Goal: Complete application form: Complete application form

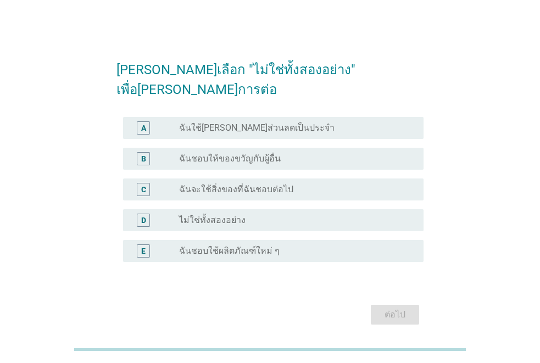
click at [200, 215] on label "ไม่ใช่ทั้งสองอย่าง" at bounding box center [212, 220] width 67 height 11
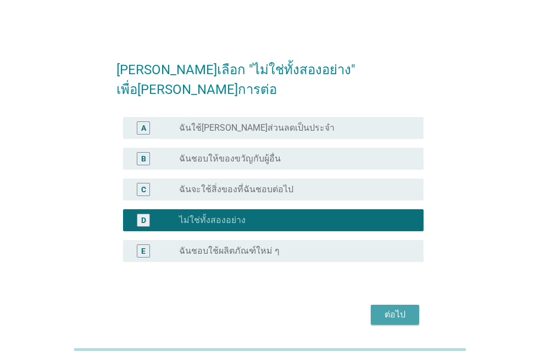
click at [394, 308] on div "ต่อไป" at bounding box center [395, 314] width 31 height 13
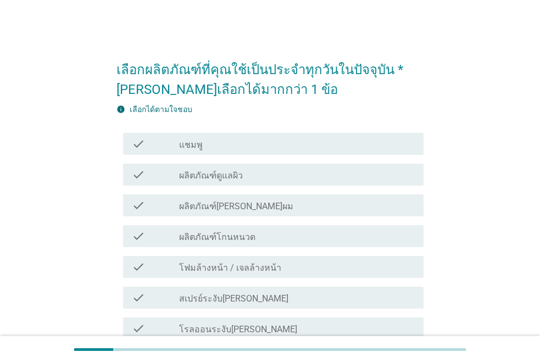
click at [211, 146] on div "check_box_outline_blank แชมพู" at bounding box center [297, 143] width 236 height 13
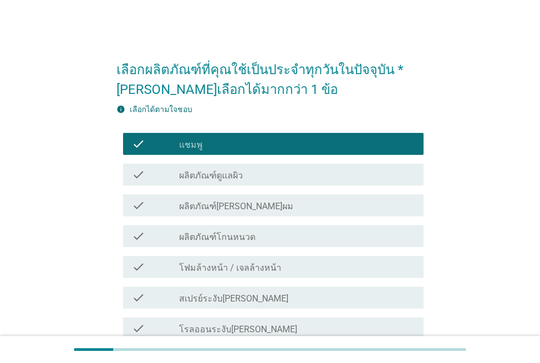
click at [213, 180] on label "ผลิตภัณฑ์ดูแลผิว" at bounding box center [211, 175] width 64 height 11
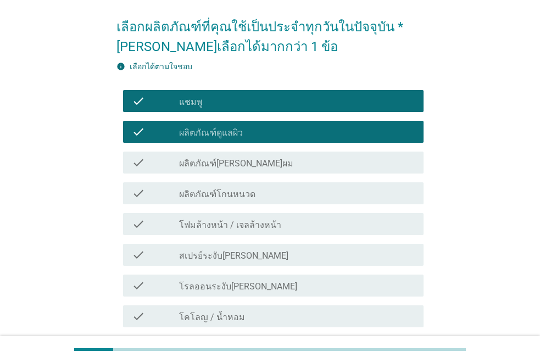
scroll to position [55, 0]
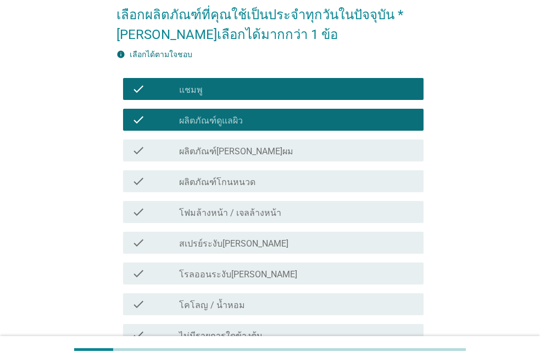
click at [200, 219] on div "check check_box_outline_blank โฟมล้างหน้า / เจลล้างหน้า" at bounding box center [273, 212] width 301 height 22
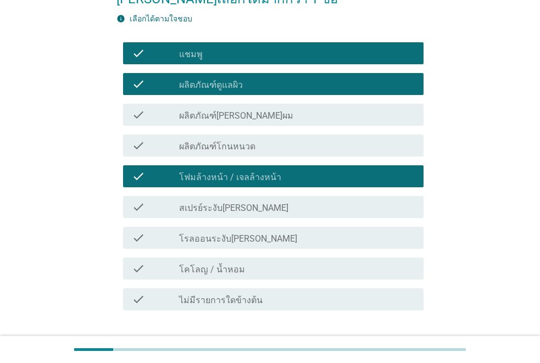
scroll to position [110, 0]
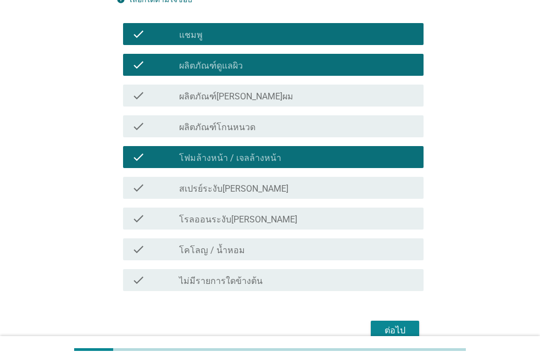
click at [184, 100] on label "ผลิตภัณฑ์[PERSON_NAME]ผม" at bounding box center [236, 96] width 114 height 11
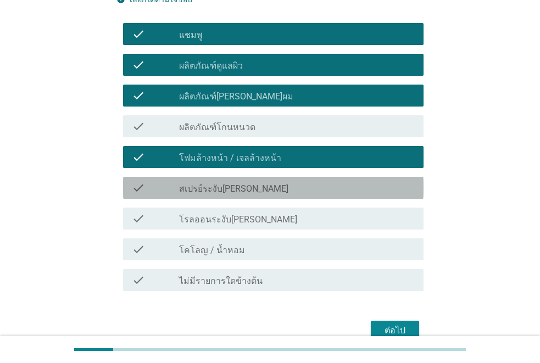
click at [184, 191] on label "สเปรย์ระงับ[PERSON_NAME]" at bounding box center [233, 189] width 109 height 11
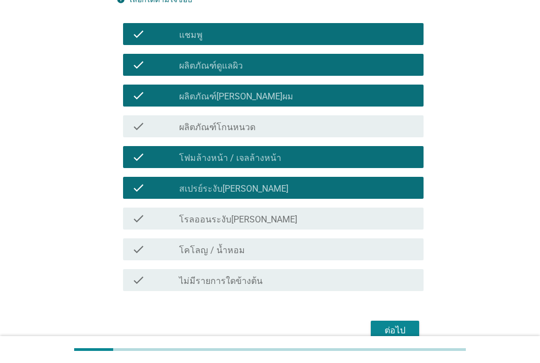
click at [183, 179] on div "check check_box สเปรย์ระงับ[PERSON_NAME]" at bounding box center [273, 188] width 301 height 22
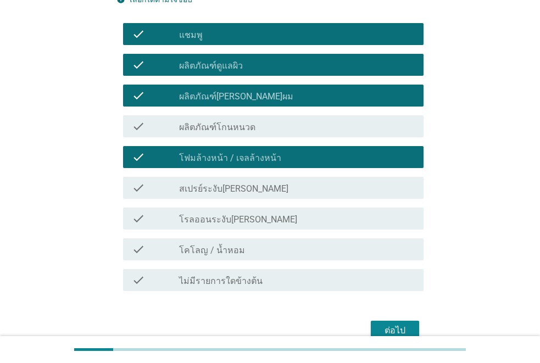
click at [192, 213] on div "check_box_outline_blank โรลออนระงับ[PERSON_NAME]" at bounding box center [297, 218] width 236 height 13
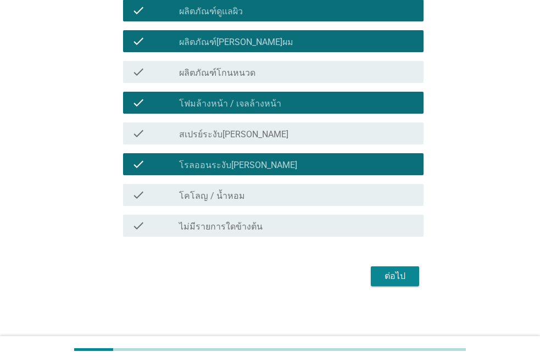
scroll to position [166, 0]
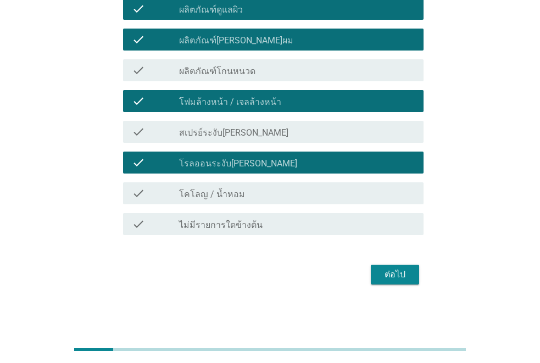
click at [399, 275] on div "ต่อไป" at bounding box center [395, 274] width 31 height 13
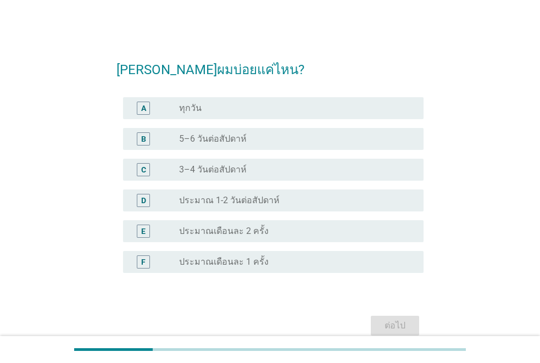
click at [217, 117] on div "A radio_button_unchecked ทุกวัน" at bounding box center [273, 108] width 301 height 22
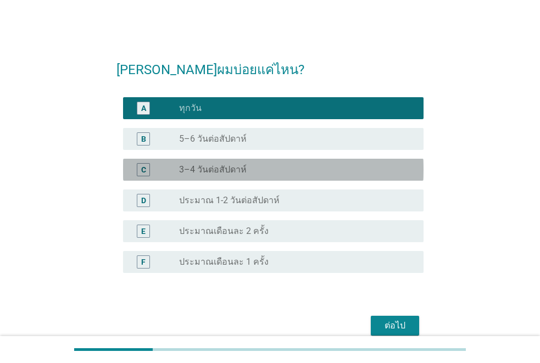
click at [218, 170] on label "3–4 วันต่อสัปดาห์" at bounding box center [213, 169] width 68 height 11
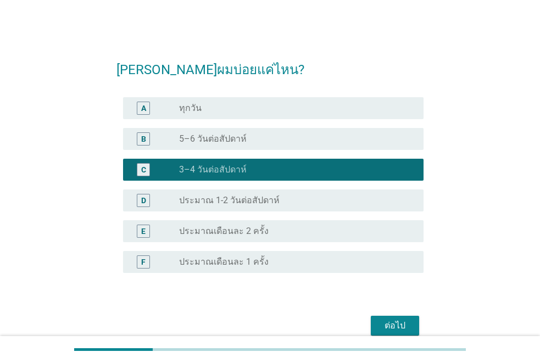
click at [394, 323] on div "ต่อไป" at bounding box center [395, 325] width 31 height 13
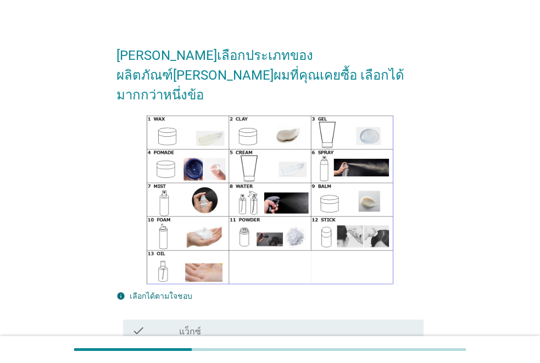
scroll to position [7, 0]
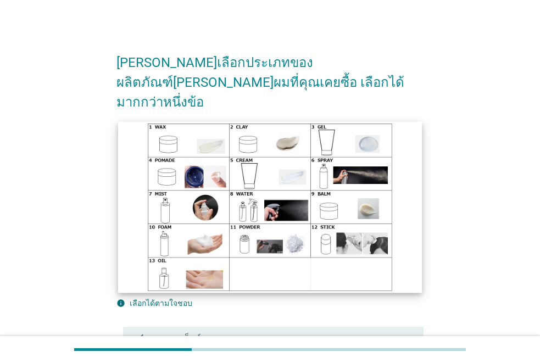
click at [205, 191] on img at bounding box center [270, 206] width 305 height 171
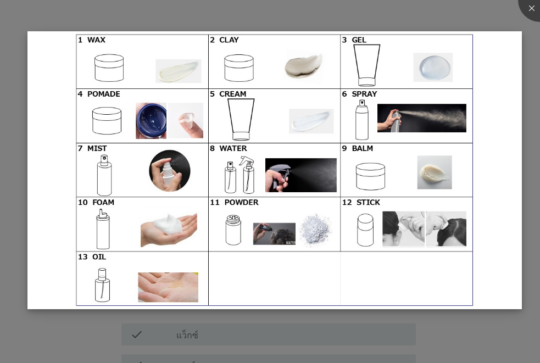
click at [268, 196] on img at bounding box center [274, 170] width 495 height 278
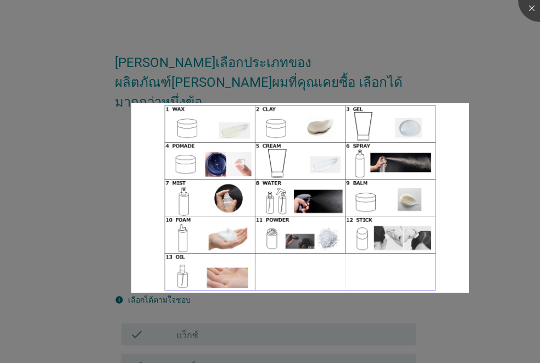
click at [513, 57] on div at bounding box center [270, 181] width 540 height 363
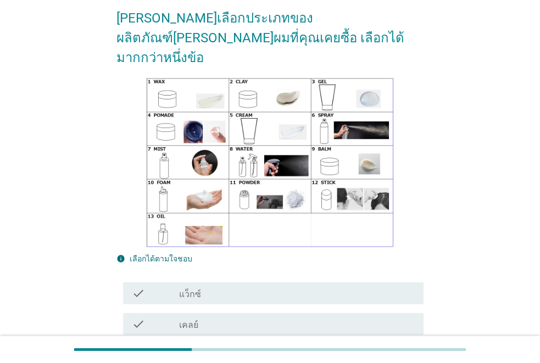
scroll to position [117, 0]
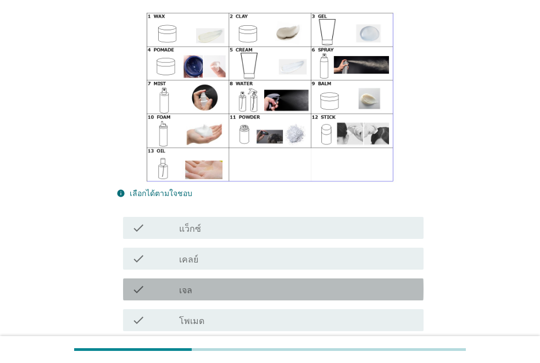
click at [187, 285] on label "เจล" at bounding box center [185, 290] width 13 height 11
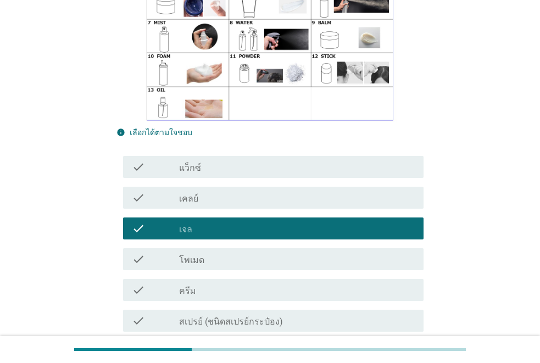
scroll to position [227, 0]
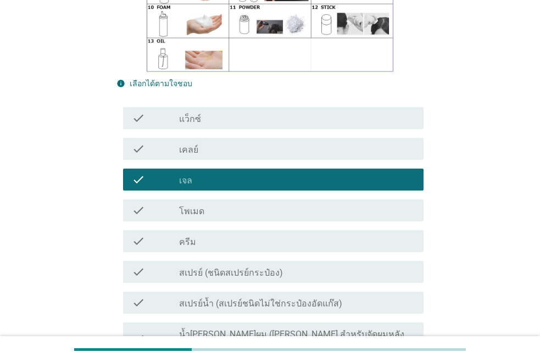
click at [219, 235] on div "check_box_outline_blank ครีม" at bounding box center [297, 241] width 236 height 13
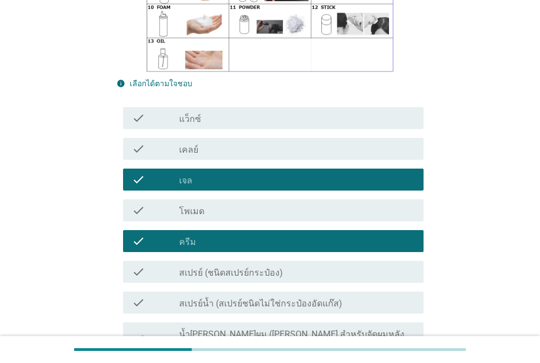
scroll to position [282, 0]
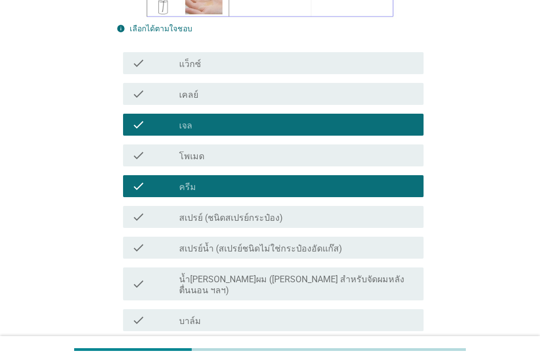
click at [207, 274] on label "น้ำ[PERSON_NAME]ผม ([PERSON_NAME] สำหรับจัดผมหลังตื่นนอน ฯลฯ)" at bounding box center [297, 285] width 236 height 22
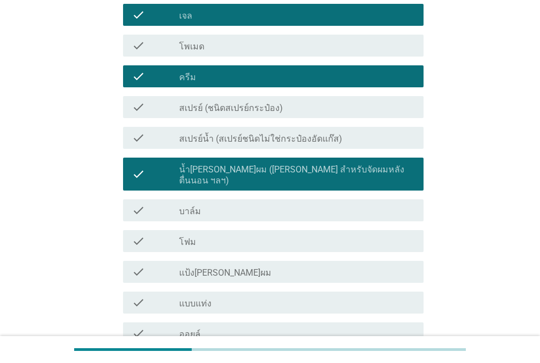
scroll to position [447, 0]
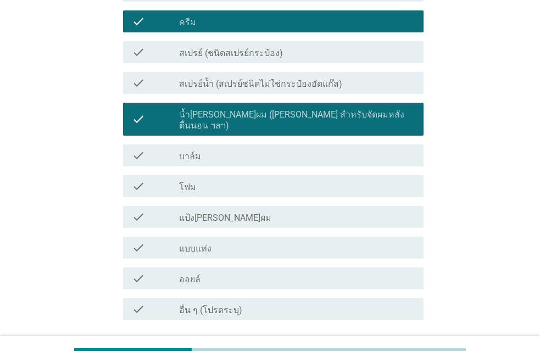
click at [395, 353] on div "ต่อไป" at bounding box center [395, 359] width 31 height 13
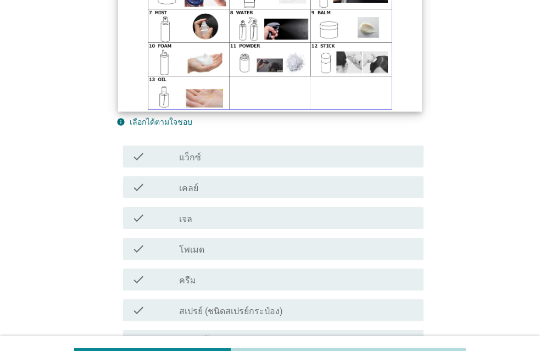
scroll to position [220, 0]
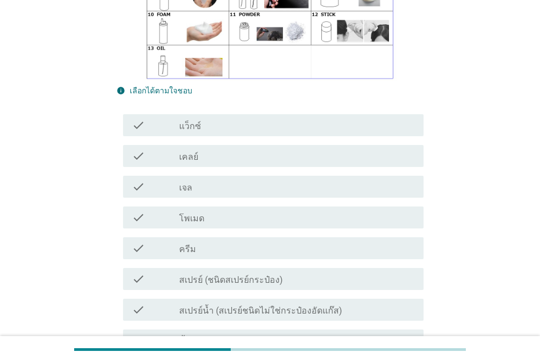
click at [195, 180] on div "check_box_outline_blank เจล" at bounding box center [297, 186] width 236 height 13
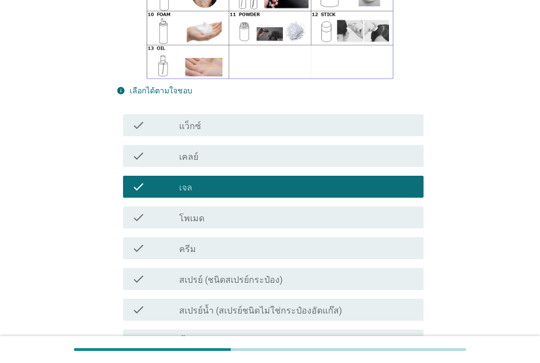
click at [207, 242] on div "check_box_outline_blank ครีม" at bounding box center [297, 248] width 236 height 13
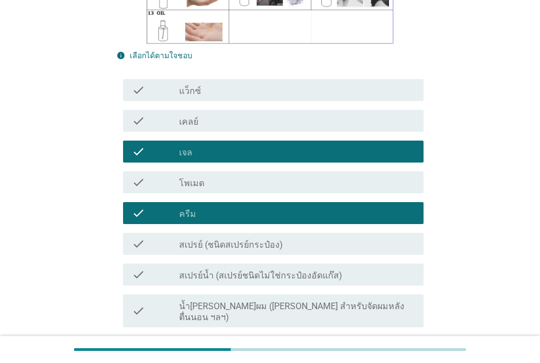
scroll to position [275, 0]
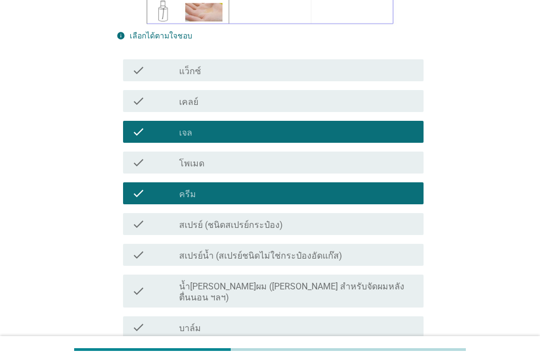
click at [270, 281] on label "น้ำ[PERSON_NAME]ผม ([PERSON_NAME] สำหรับจัดผมหลังตื่นนอน ฯลฯ)" at bounding box center [297, 292] width 236 height 22
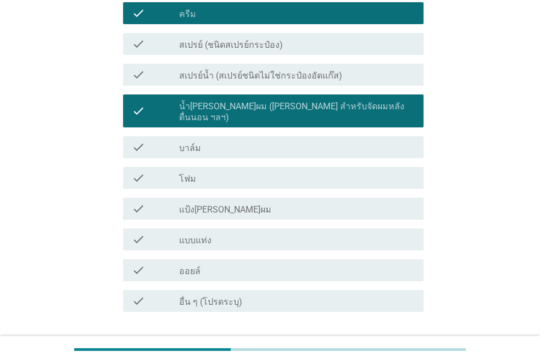
scroll to position [495, 0]
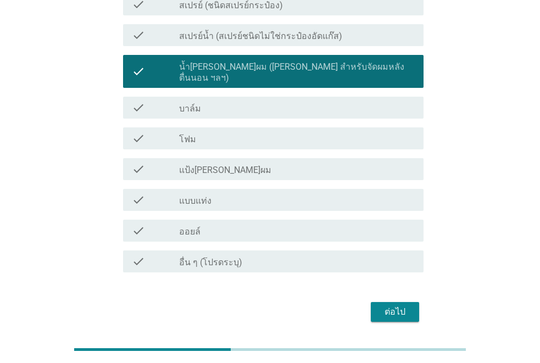
click at [396, 306] on div "ต่อไป" at bounding box center [395, 312] width 31 height 13
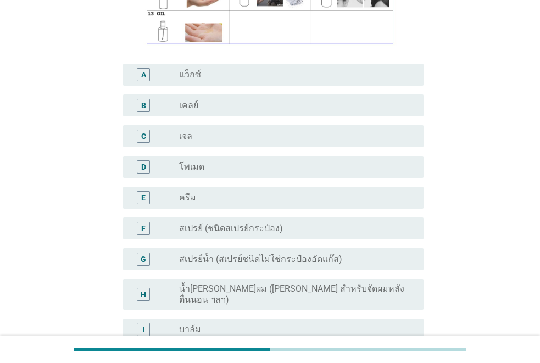
scroll to position [275, 0]
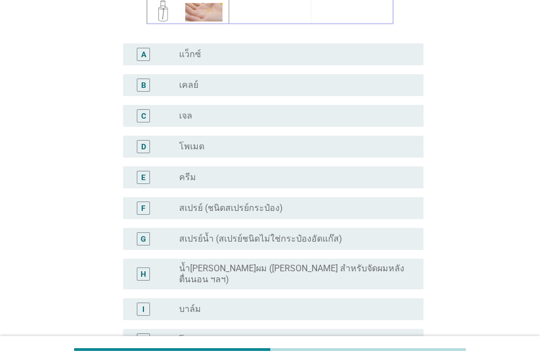
click at [248, 263] on label "น้ำ[PERSON_NAME]ผม ([PERSON_NAME] สำหรับจัดผมหลังตื่นนอน ฯลฯ)" at bounding box center [292, 274] width 227 height 22
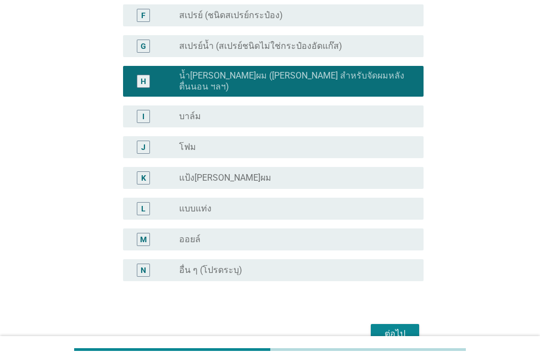
scroll to position [495, 0]
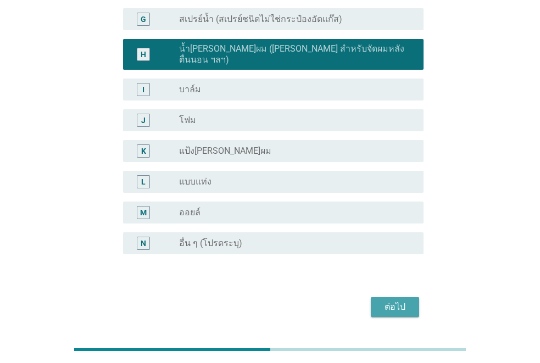
click at [399, 301] on div "ต่อไป" at bounding box center [395, 307] width 31 height 13
